Goal: Task Accomplishment & Management: Use online tool/utility

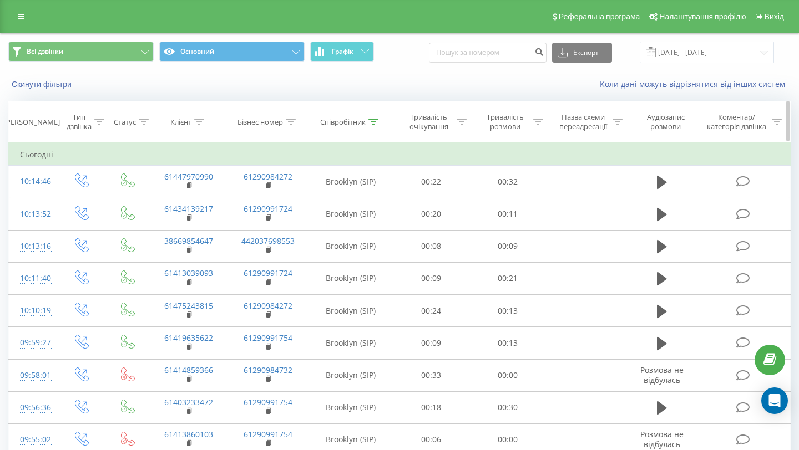
click at [363, 123] on div "Співробітник" at bounding box center [342, 122] width 45 height 9
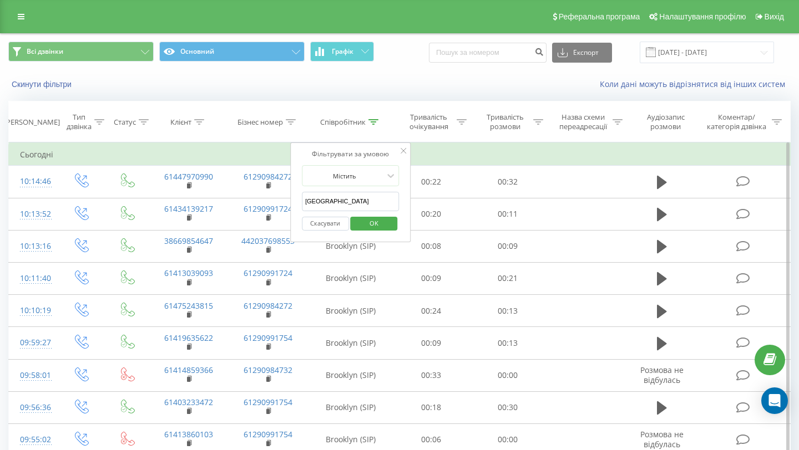
click at [312, 204] on input "[GEOGRAPHIC_DATA]" at bounding box center [351, 201] width 98 height 19
click at [361, 227] on span "OK" at bounding box center [373, 223] width 31 height 17
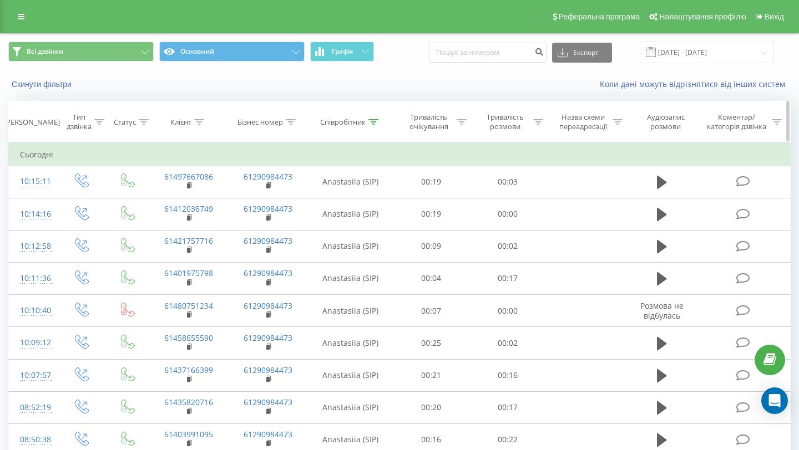
click at [331, 126] on div "Співробітник" at bounding box center [342, 122] width 45 height 9
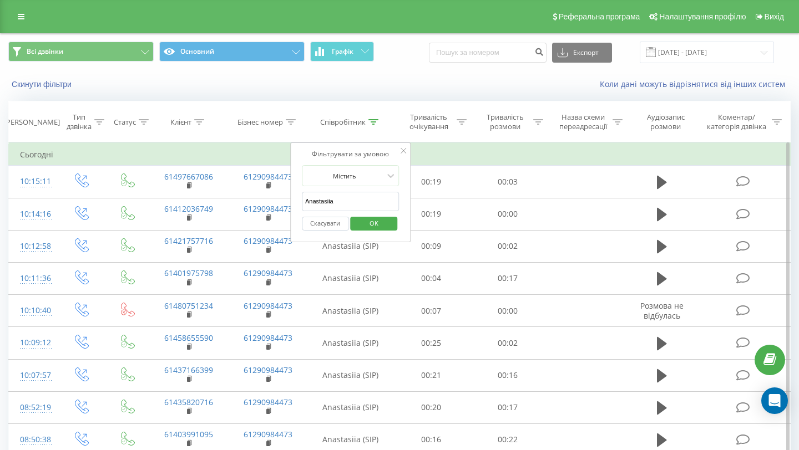
click at [312, 204] on input "Anastasiia" at bounding box center [351, 201] width 98 height 19
click at [357, 231] on div "Скасувати OK" at bounding box center [351, 223] width 98 height 25
click at [358, 225] on button "OK" at bounding box center [374, 224] width 47 height 14
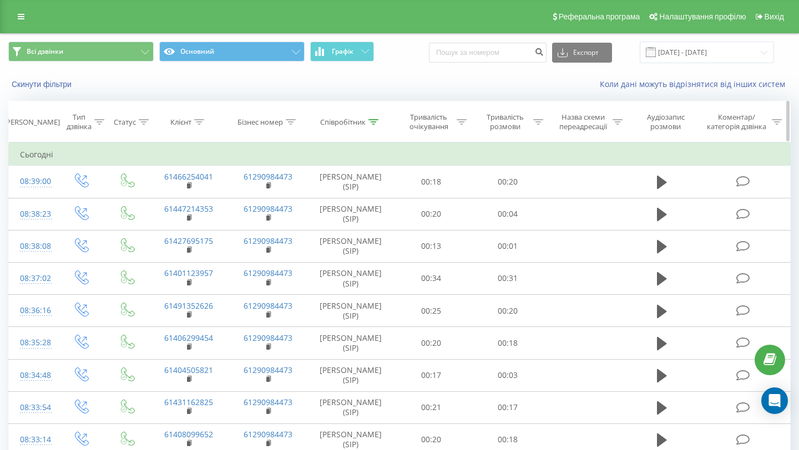
click at [341, 121] on div "Співробітник" at bounding box center [342, 122] width 45 height 9
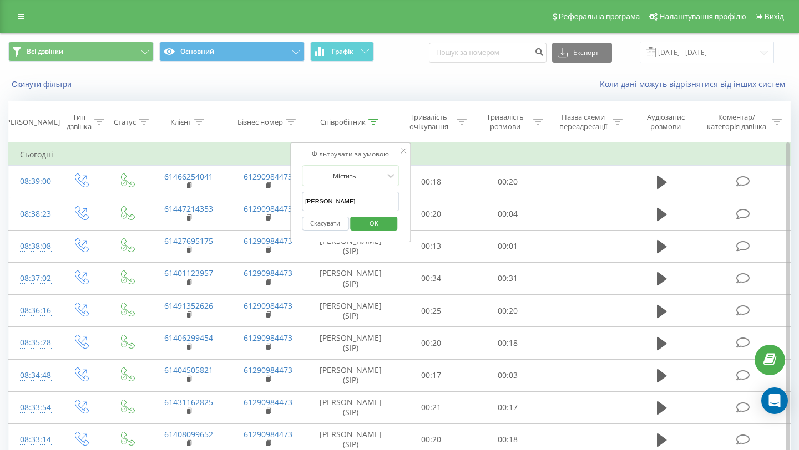
click at [313, 201] on input "Elliot" at bounding box center [351, 201] width 98 height 19
type input "[GEOGRAPHIC_DATA]"
click at [364, 227] on span "OK" at bounding box center [373, 223] width 31 height 17
